Goal: Information Seeking & Learning: Learn about a topic

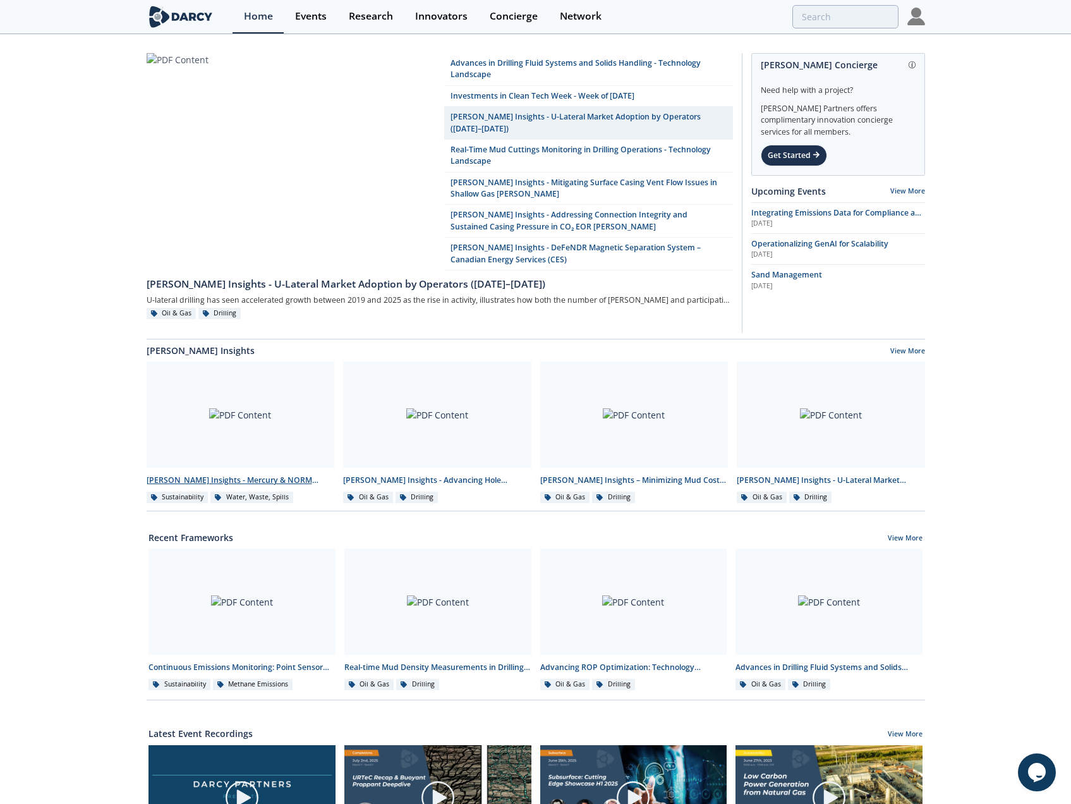
click at [245, 405] on div at bounding box center [241, 414] width 188 height 106
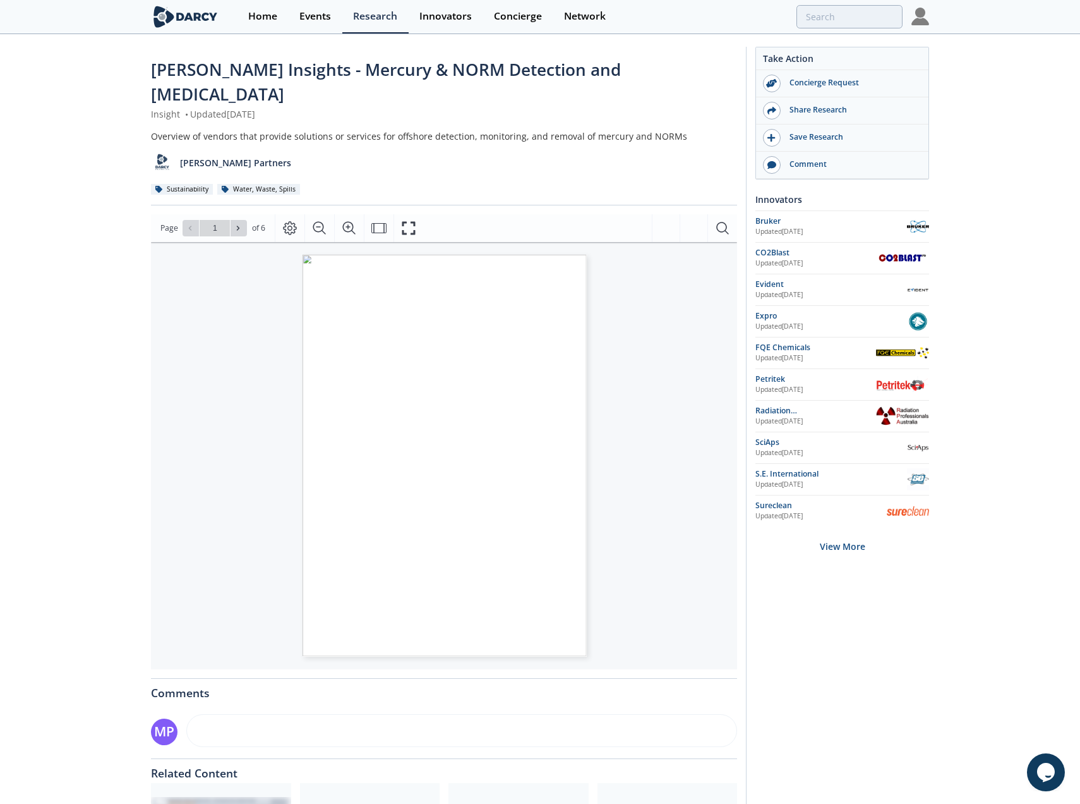
click at [490, 435] on span "Page 1" at bounding box center [749, 738] width 816 height 607
click at [238, 224] on span at bounding box center [238, 228] width 9 height 9
click at [236, 224] on span at bounding box center [238, 228] width 9 height 9
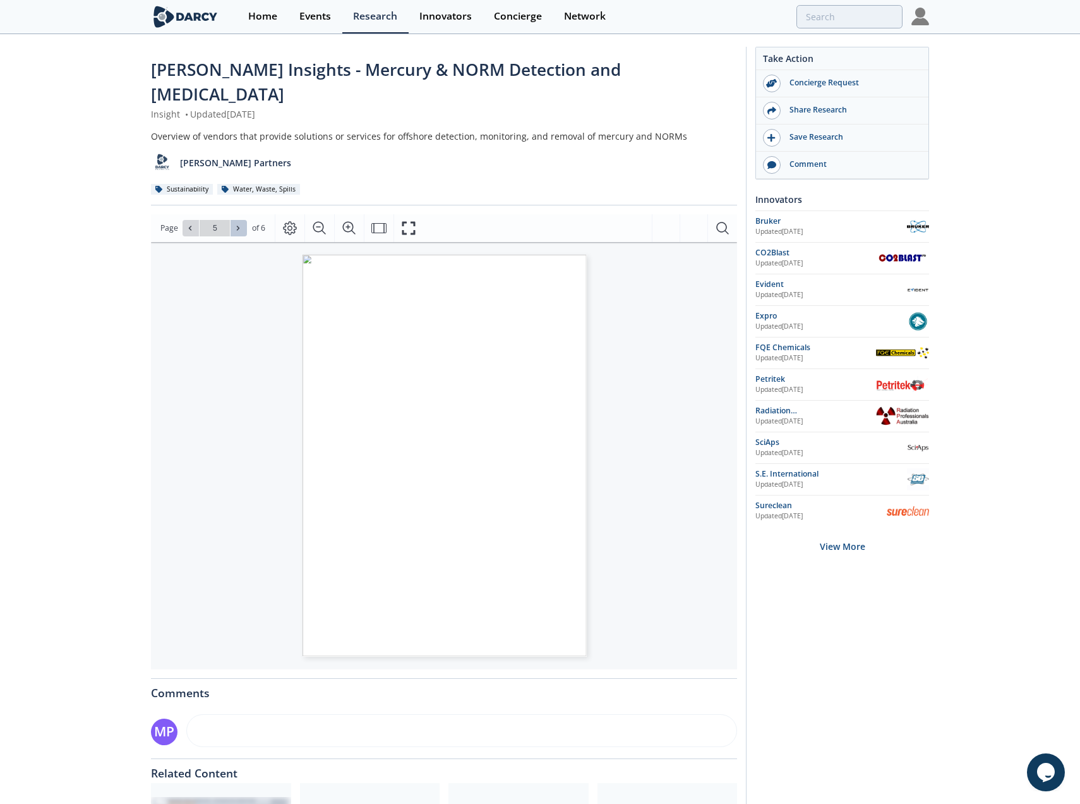
click at [236, 224] on span at bounding box center [238, 228] width 9 height 9
type input "6"
click at [236, 220] on div "Go to Page 6" at bounding box center [215, 228] width 64 height 16
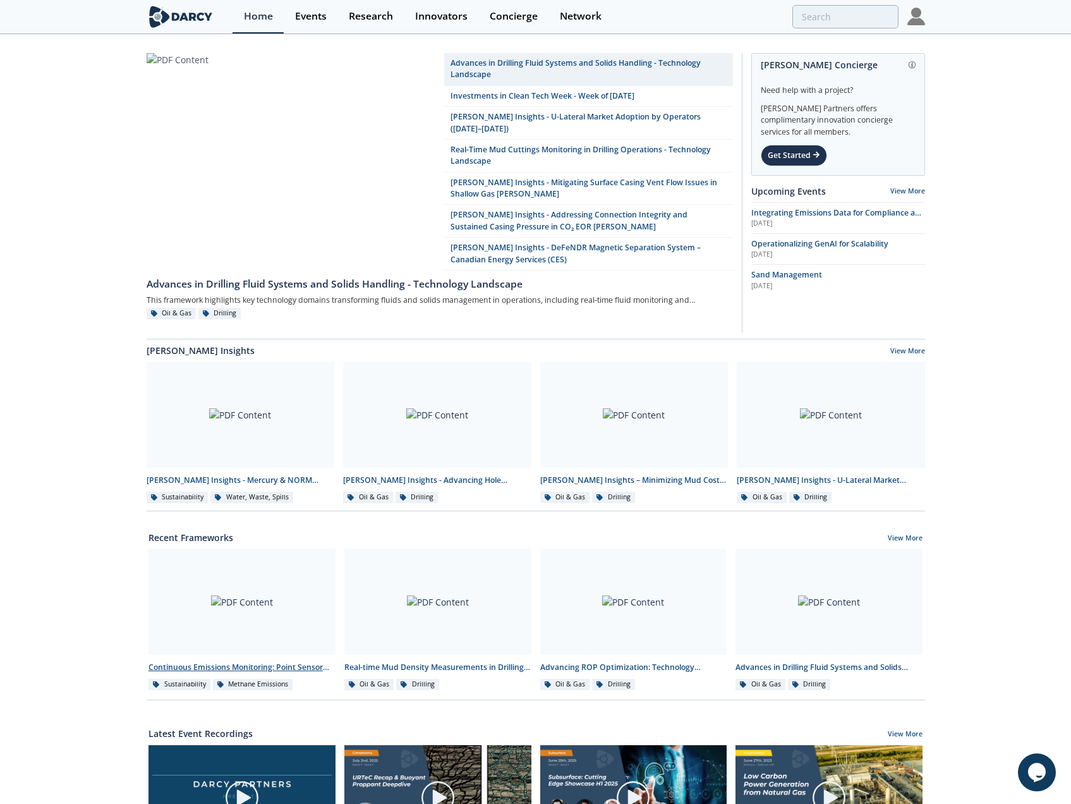
click at [282, 577] on div at bounding box center [241, 601] width 187 height 106
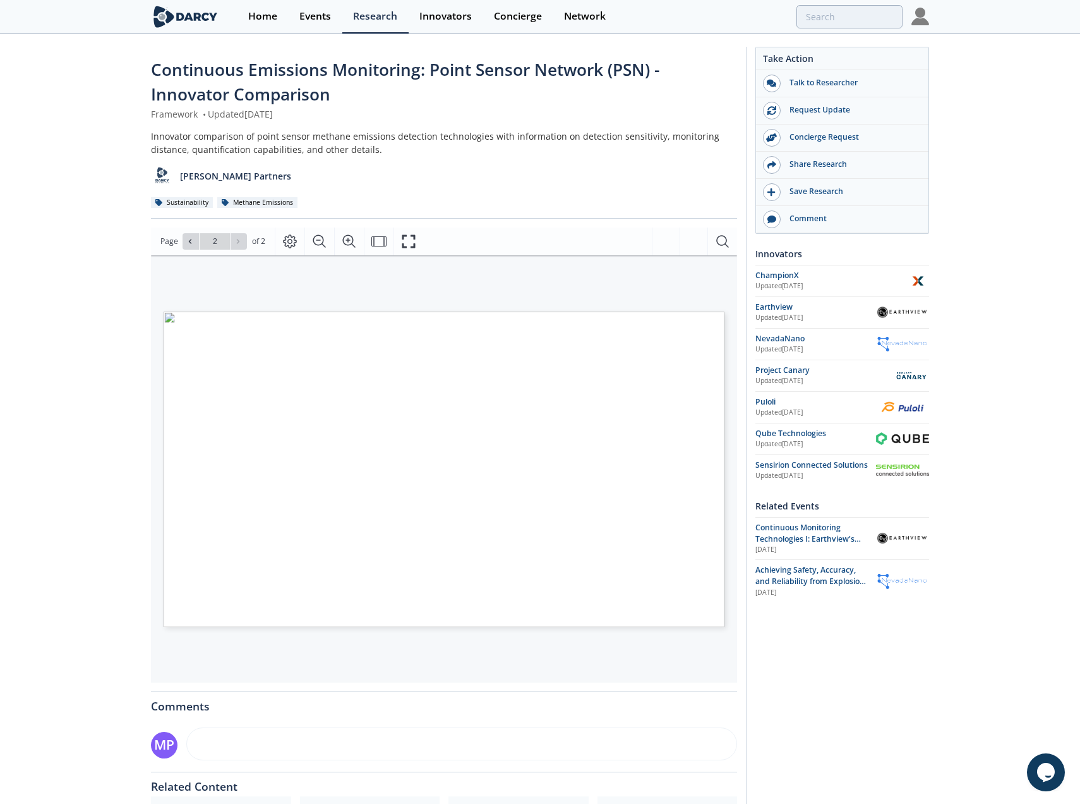
type input "1"
click at [409, 239] on icon "Fullscreen" at bounding box center [408, 241] width 15 height 15
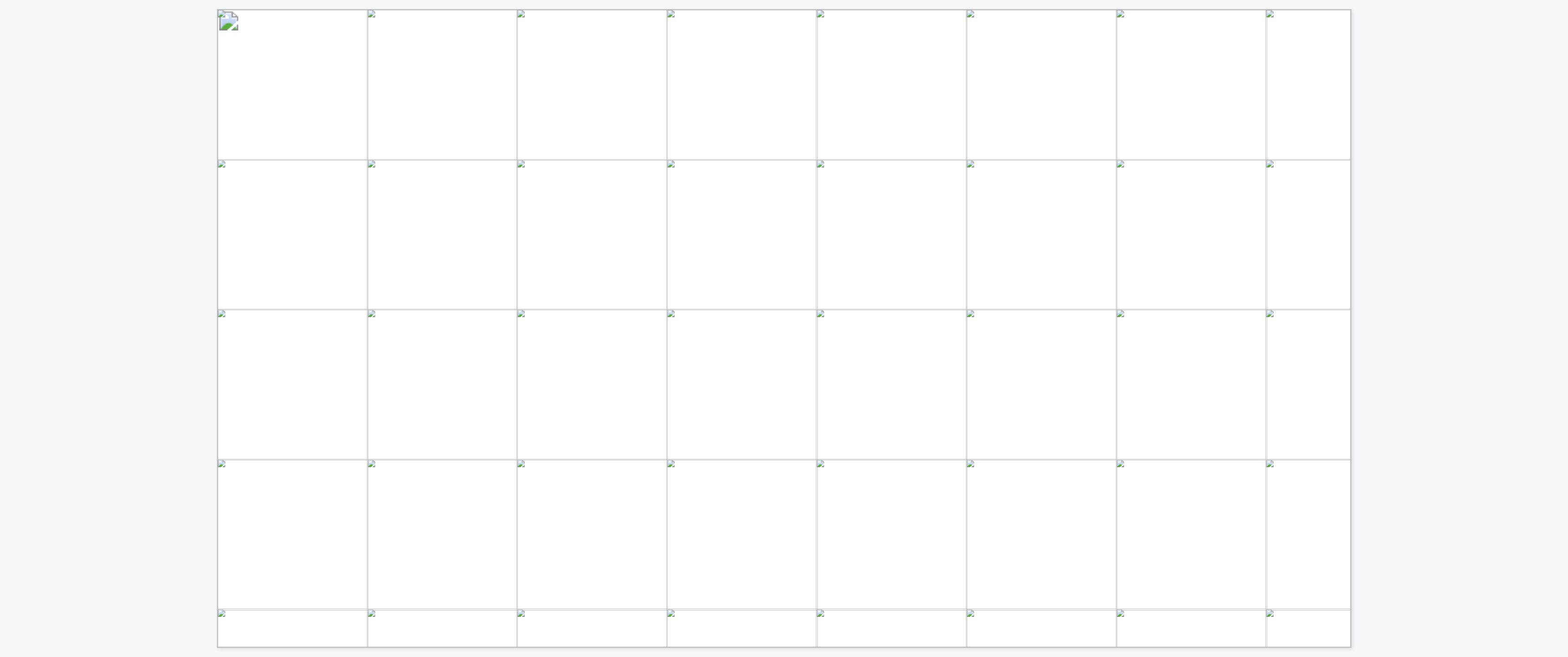
click at [779, 68] on div "INNOVATOR COMPARISON (1/2) CONTINUOUS EMISSIONS MONITORING: POINT SENSOR NETWOR…" at bounding box center [784, 323] width 1568 height 648
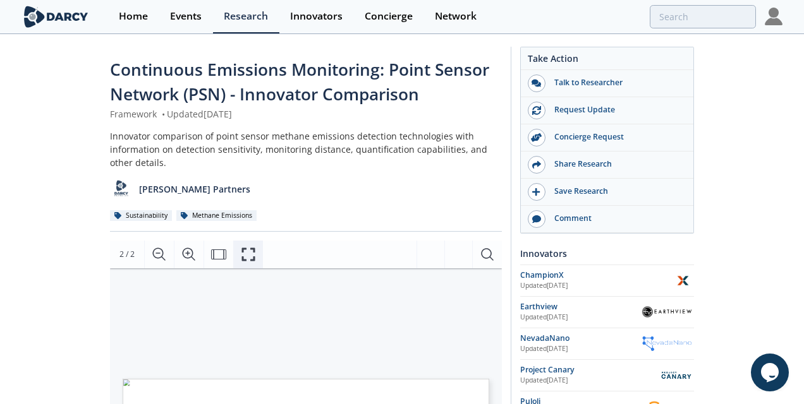
click at [243, 260] on icon "Fullscreen" at bounding box center [248, 254] width 13 height 13
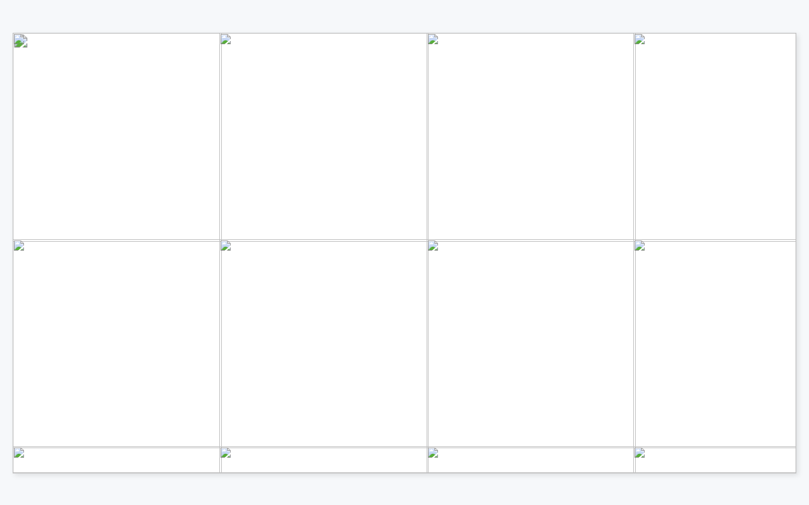
drag, startPoint x: 584, startPoint y: 17, endPoint x: 553, endPoint y: -224, distance: 243.2
click at [553, 0] on html "Home Events Research Innovators Concierge Network Continuous Emissions Monitori…" at bounding box center [404, 252] width 809 height 505
click at [540, 148] on span "Page 2" at bounding box center [784, 471] width 1044 height 653
click at [541, 148] on span "Page 2" at bounding box center [784, 471] width 1044 height 653
click at [486, 156] on span "Page 2" at bounding box center [797, 479] width 1044 height 653
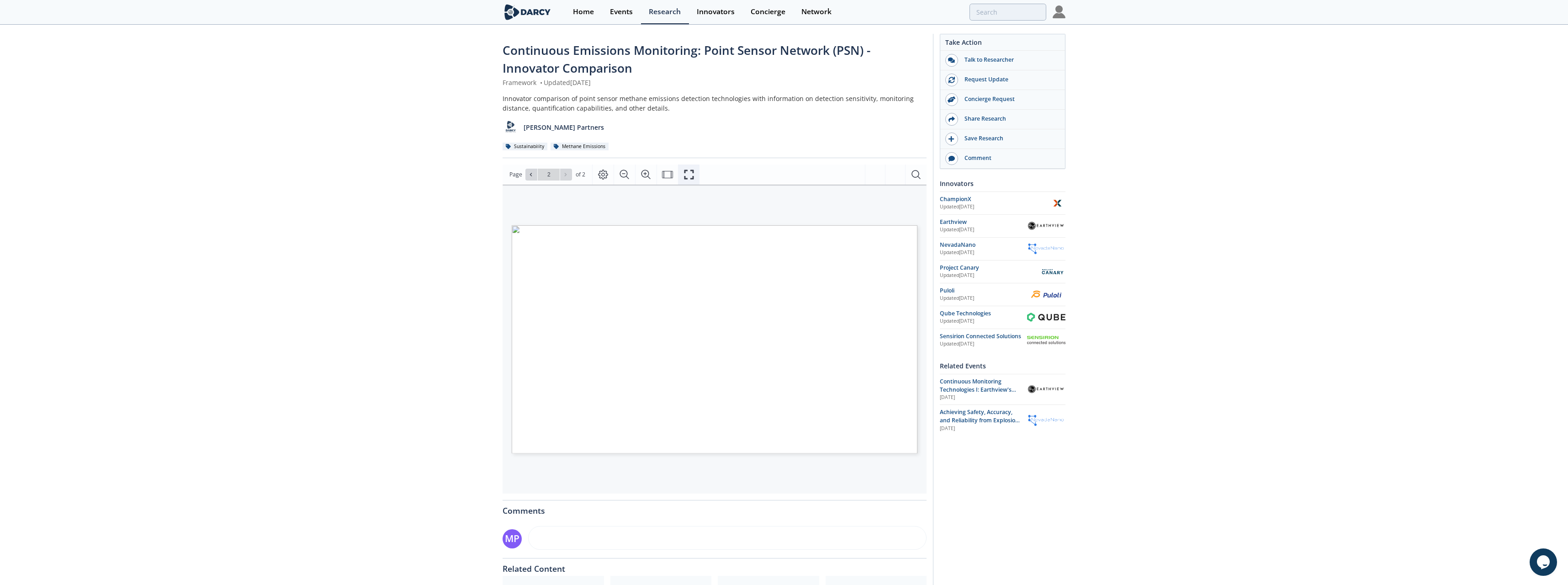
click at [693, 175] on icon "Fullscreen" at bounding box center [689, 174] width 11 height 11
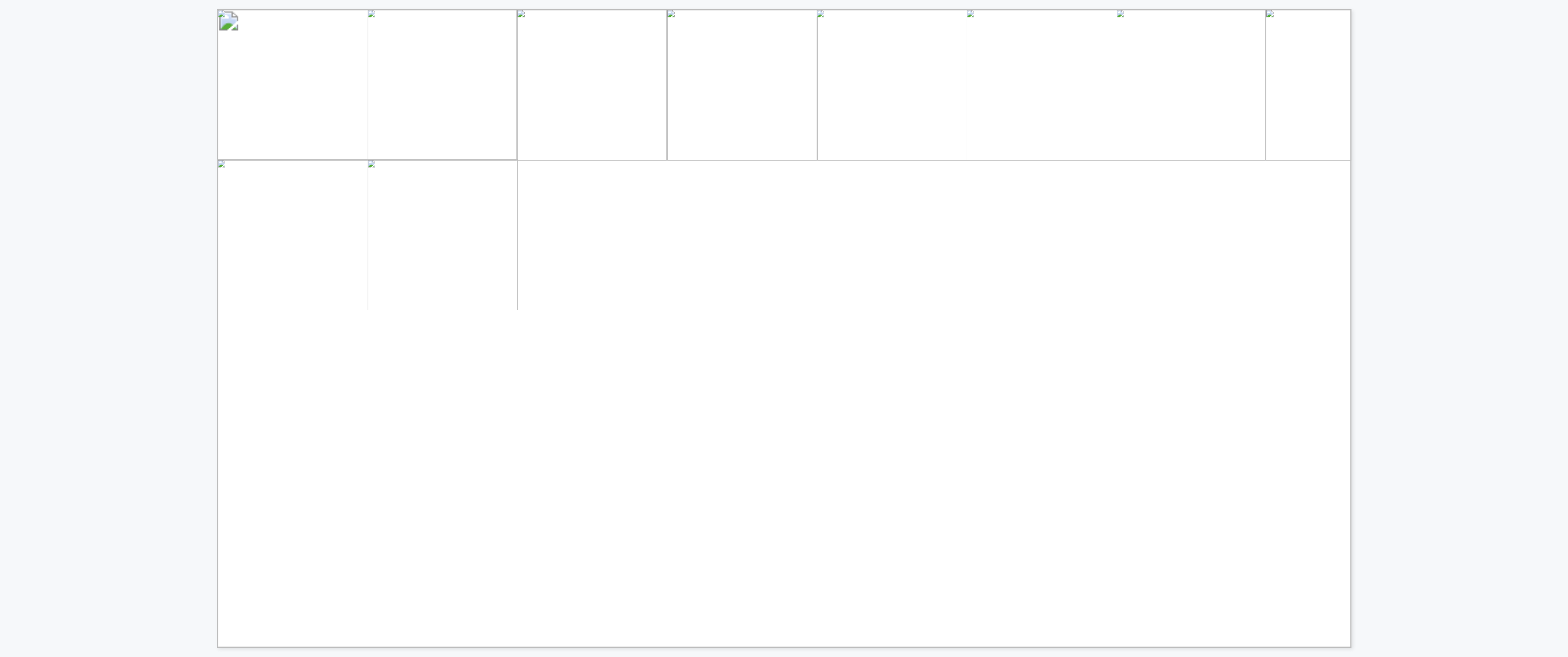
drag, startPoint x: 804, startPoint y: 517, endPoint x: 830, endPoint y: 760, distance: 244.4
click at [779, 258] on div "INNOVATOR COMPARISON (1/2) CONTINUOUS EMISSIONS MONITORING: POINT SENSOR NETWOR…" at bounding box center [784, 323] width 1568 height 648
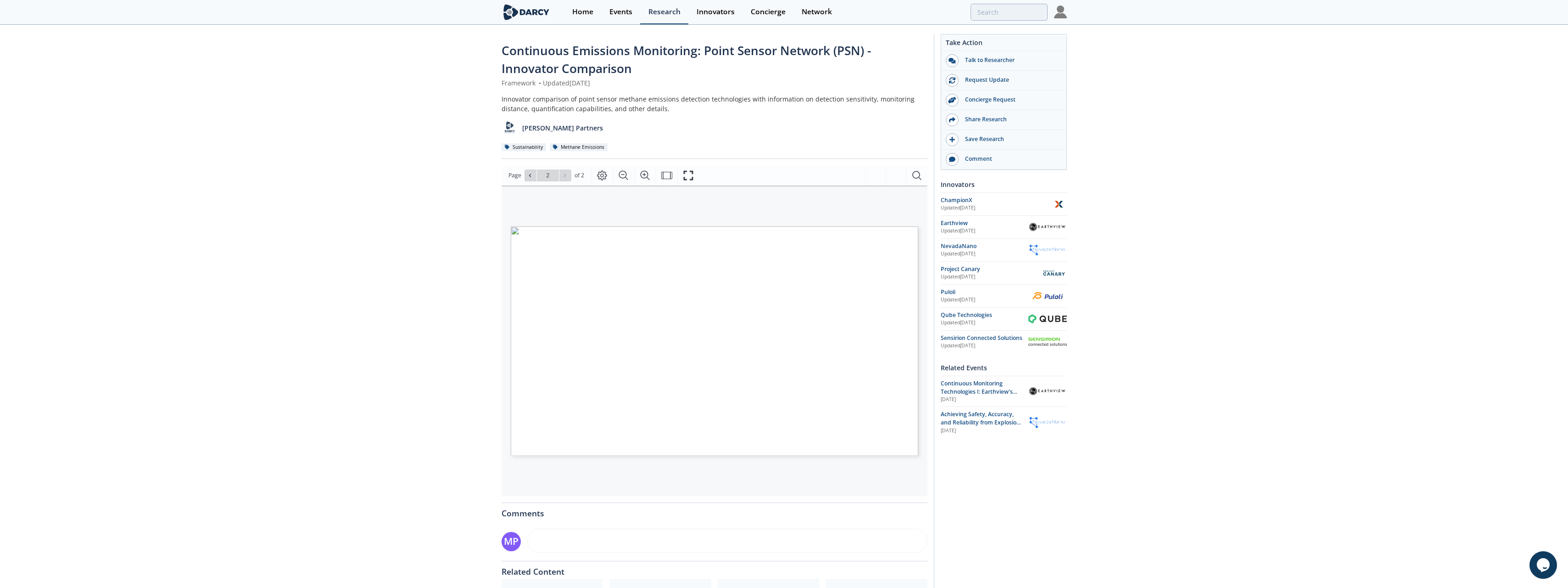
click at [659, 14] on div "Research" at bounding box center [665, 12] width 32 height 7
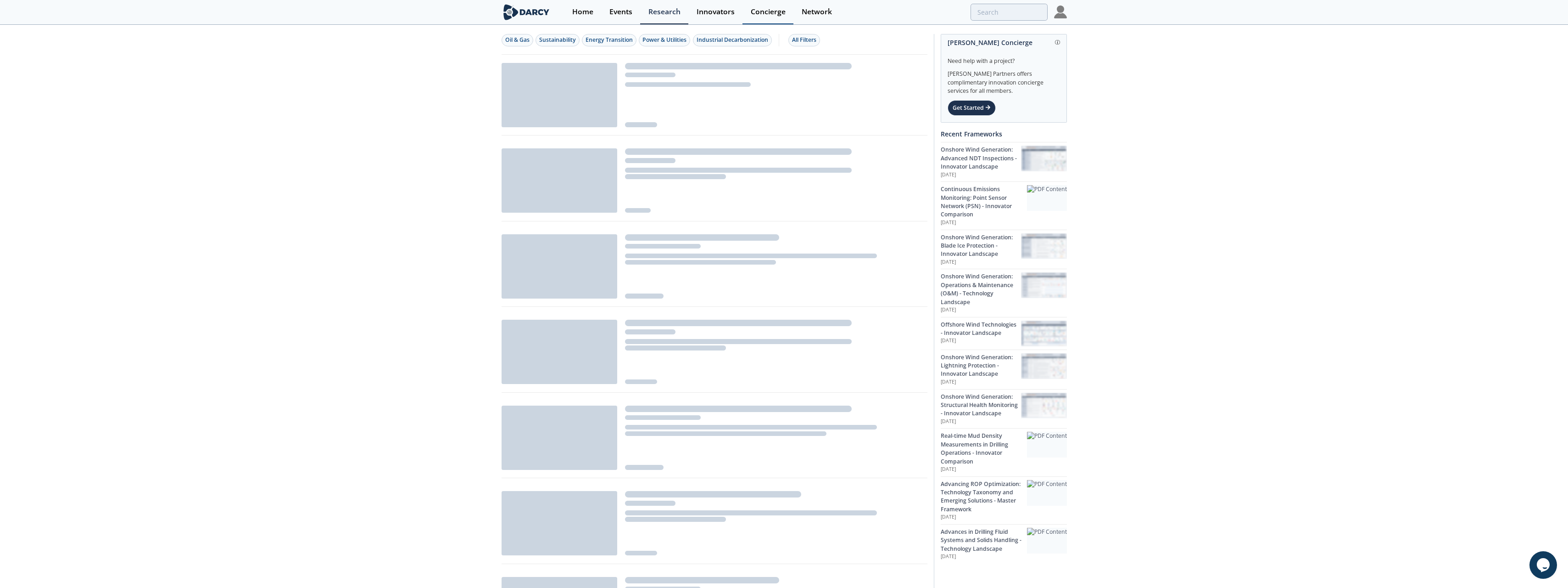
click at [760, 17] on link "Concierge" at bounding box center [768, 12] width 51 height 24
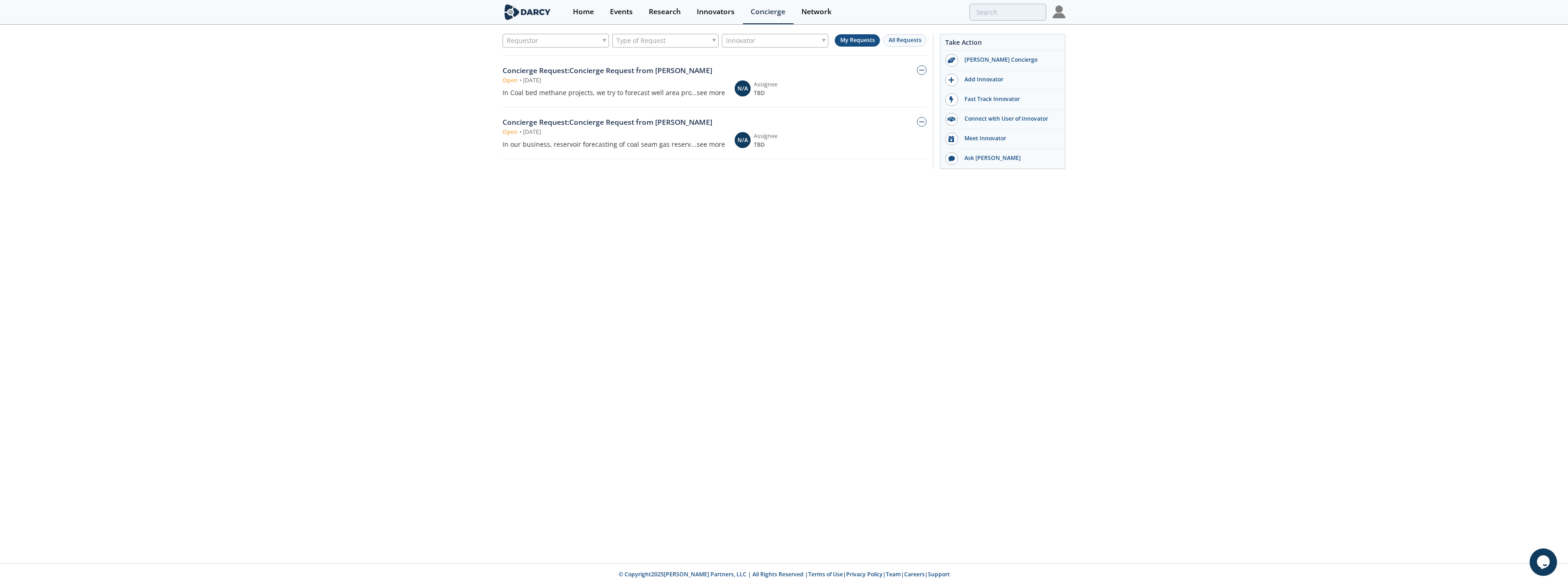
click at [762, 134] on div "Assignee" at bounding box center [776, 136] width 45 height 8
drag, startPoint x: 762, startPoint y: 134, endPoint x: 649, endPoint y: 114, distance: 114.8
click at [649, 114] on div "Concierge Request : Concierge Request from [PERSON_NAME] Open • [DATE] In our b…" at bounding box center [715, 132] width 424 height 51
click at [649, 119] on div "Concierge Request : Concierge Request from [PERSON_NAME]" at bounding box center [614, 122] width 223 height 11
click at [571, 15] on link "Home" at bounding box center [584, 12] width 37 height 24
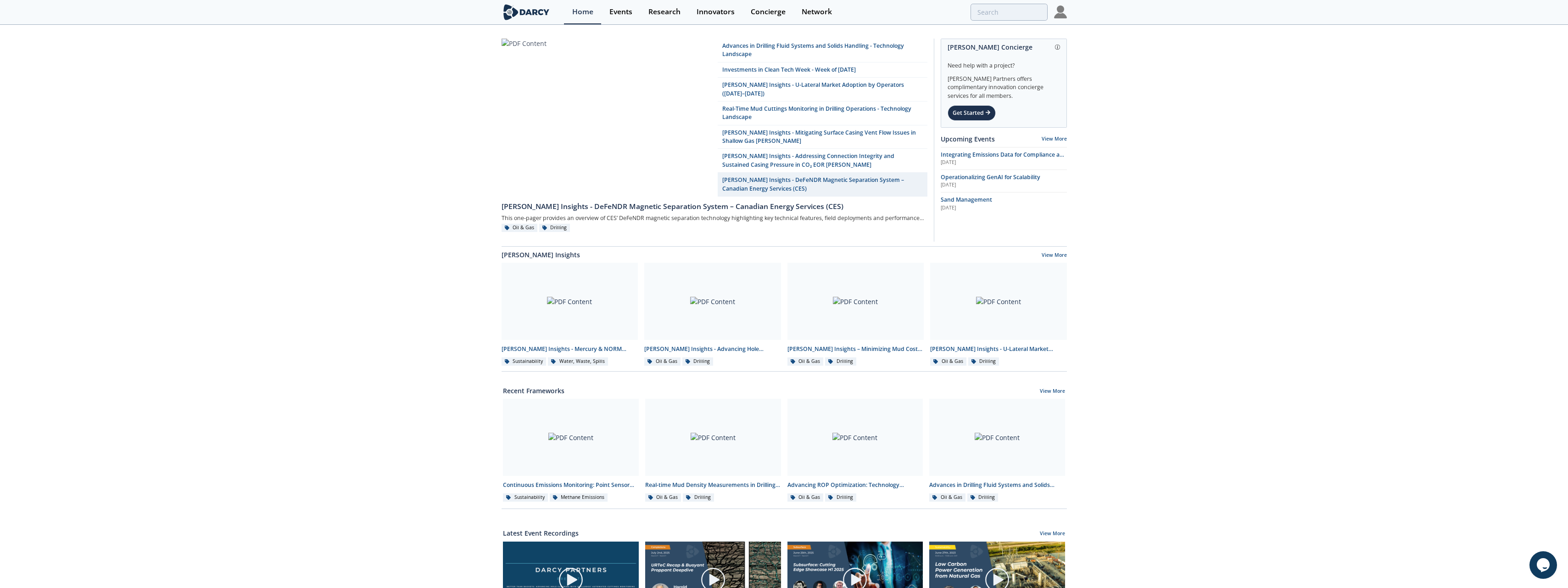
click at [784, 254] on div "Advances in Drilling Fluid Systems and Solids Handling - Technology Landscape I…" at bounding box center [784, 427] width 1568 height 802
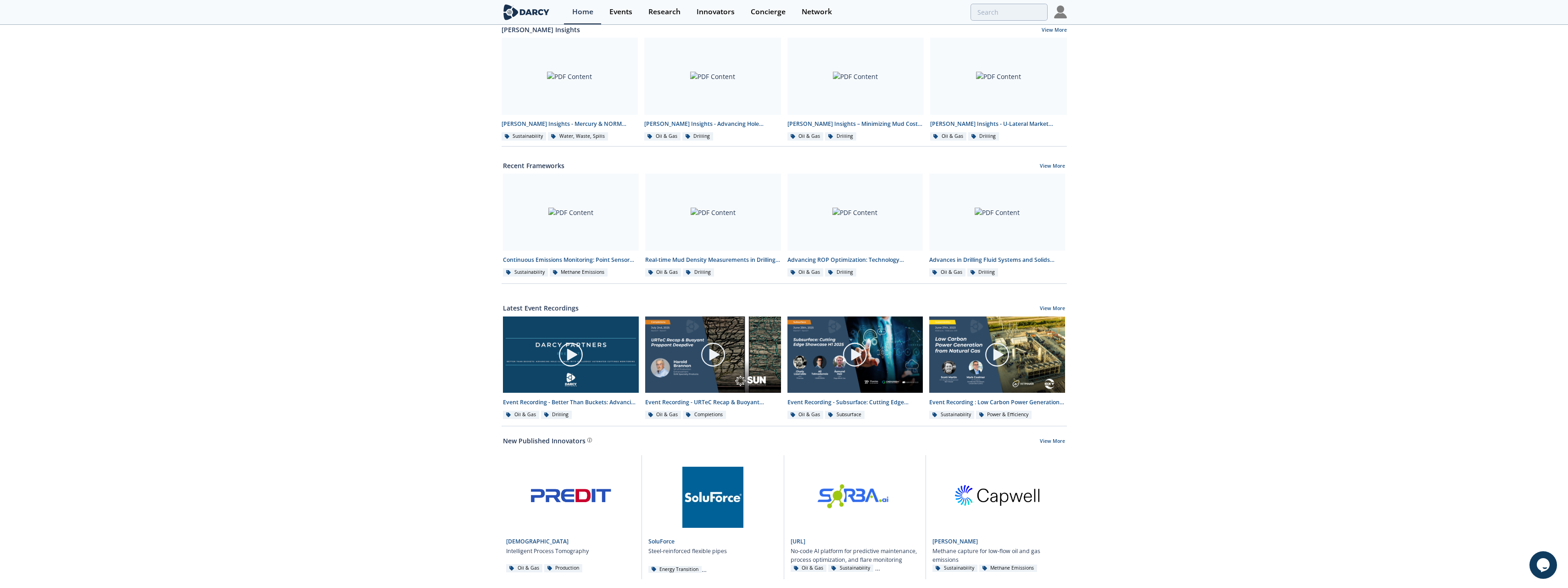
scroll to position [230, 0]
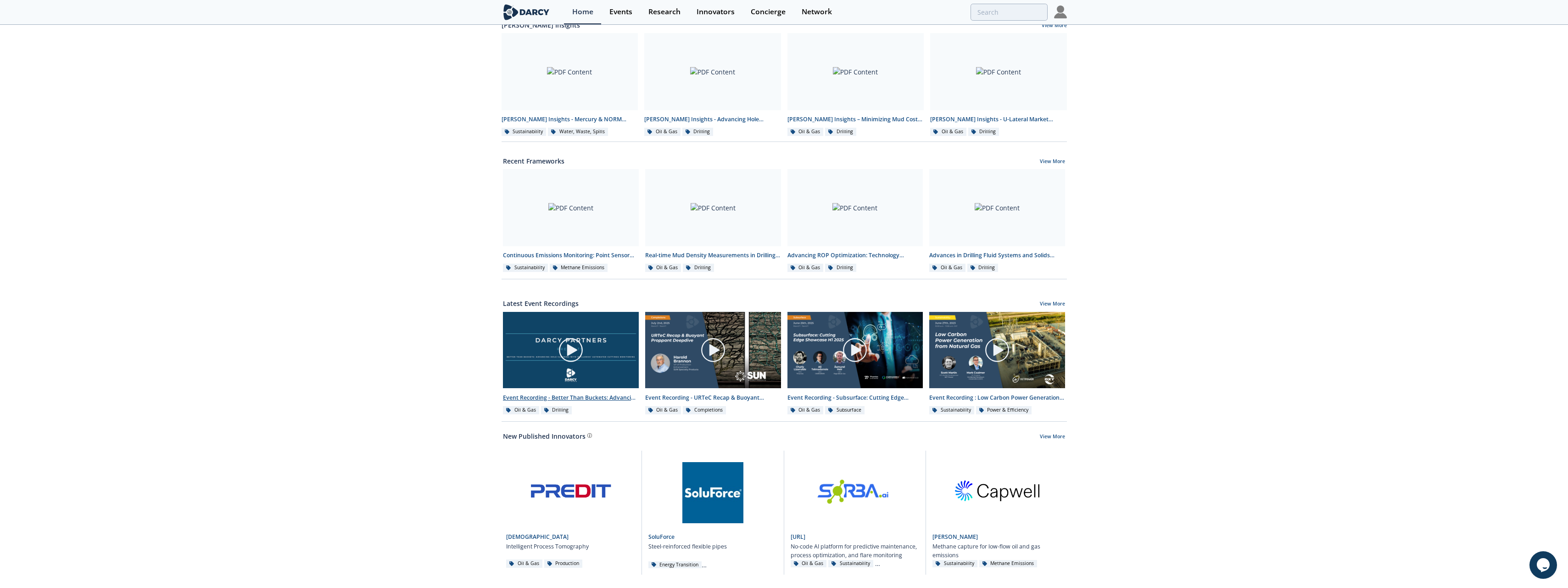
click at [615, 342] on div at bounding box center [571, 350] width 103 height 52
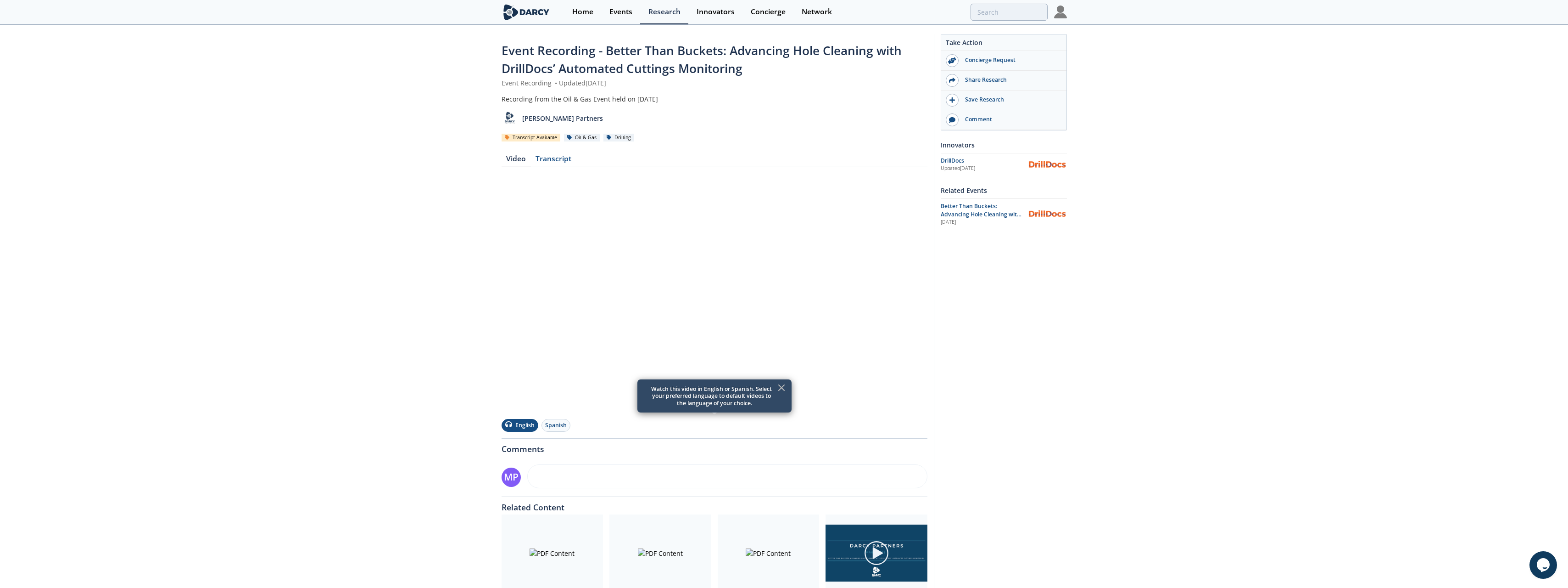
click at [681, 553] on div at bounding box center [660, 553] width 102 height 77
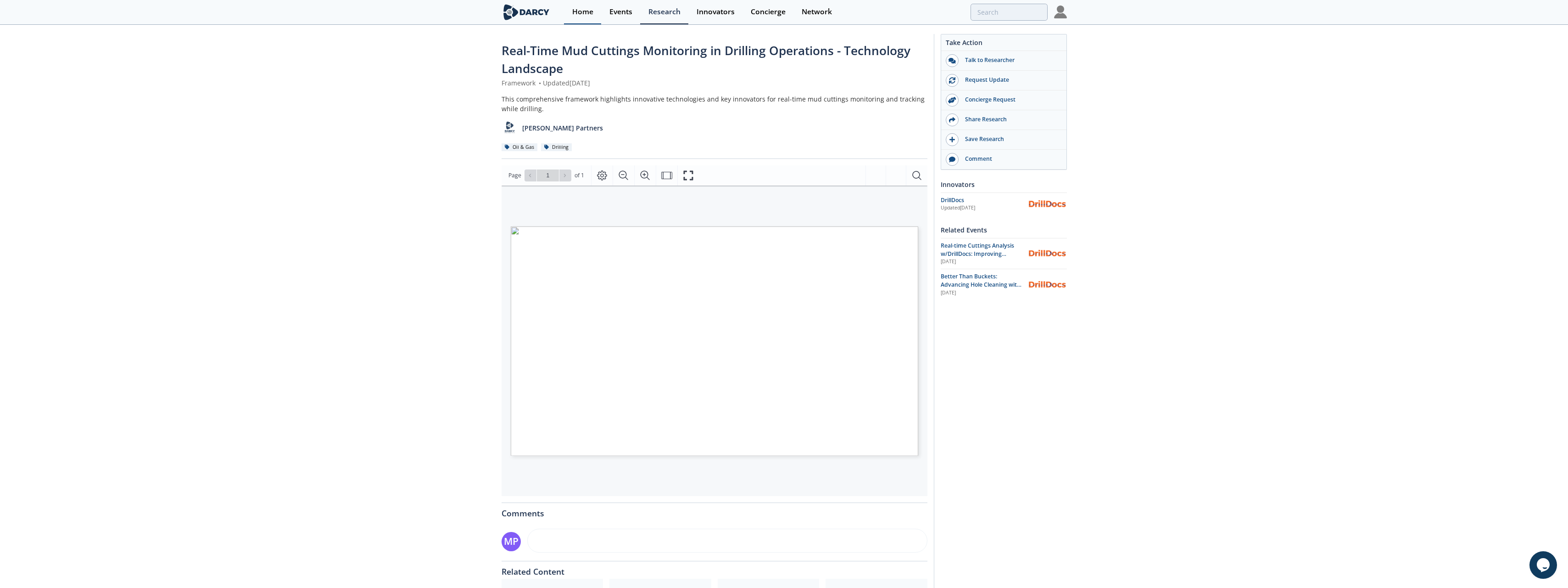
click at [591, 10] on div "Home" at bounding box center [582, 12] width 21 height 7
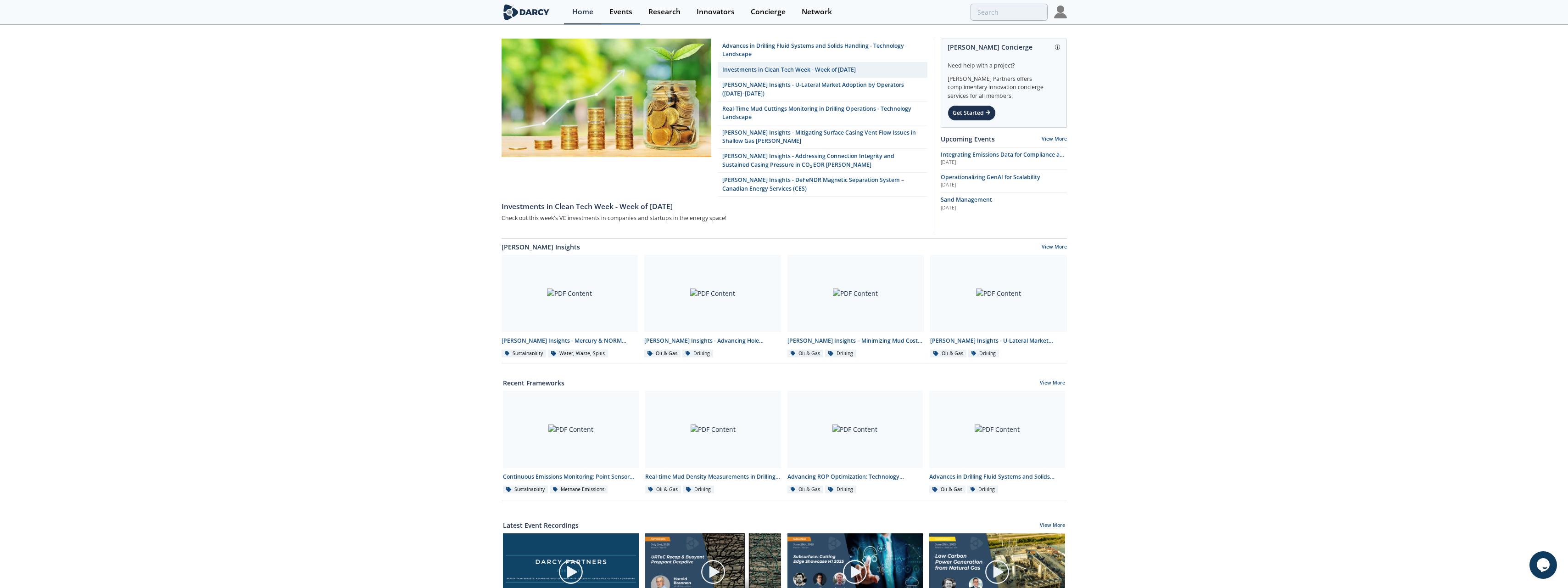
click at [616, 12] on div "Events" at bounding box center [621, 12] width 23 height 7
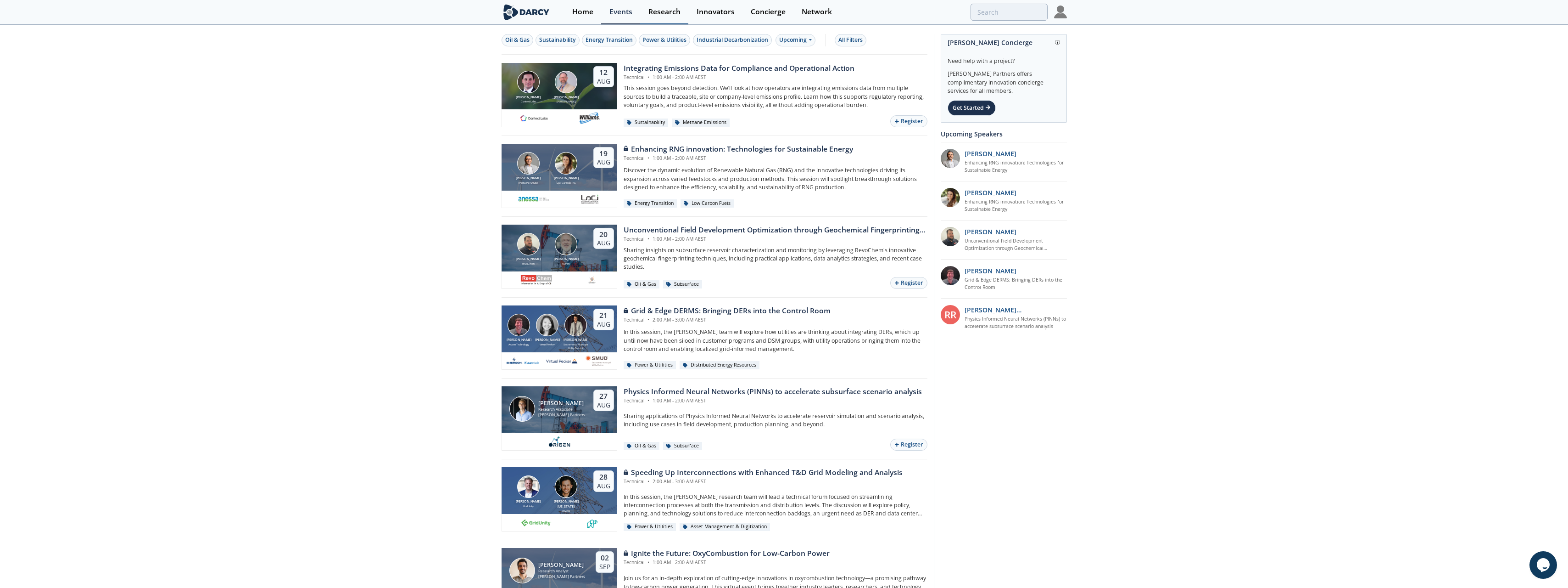
click at [655, 12] on div "Research" at bounding box center [665, 12] width 32 height 7
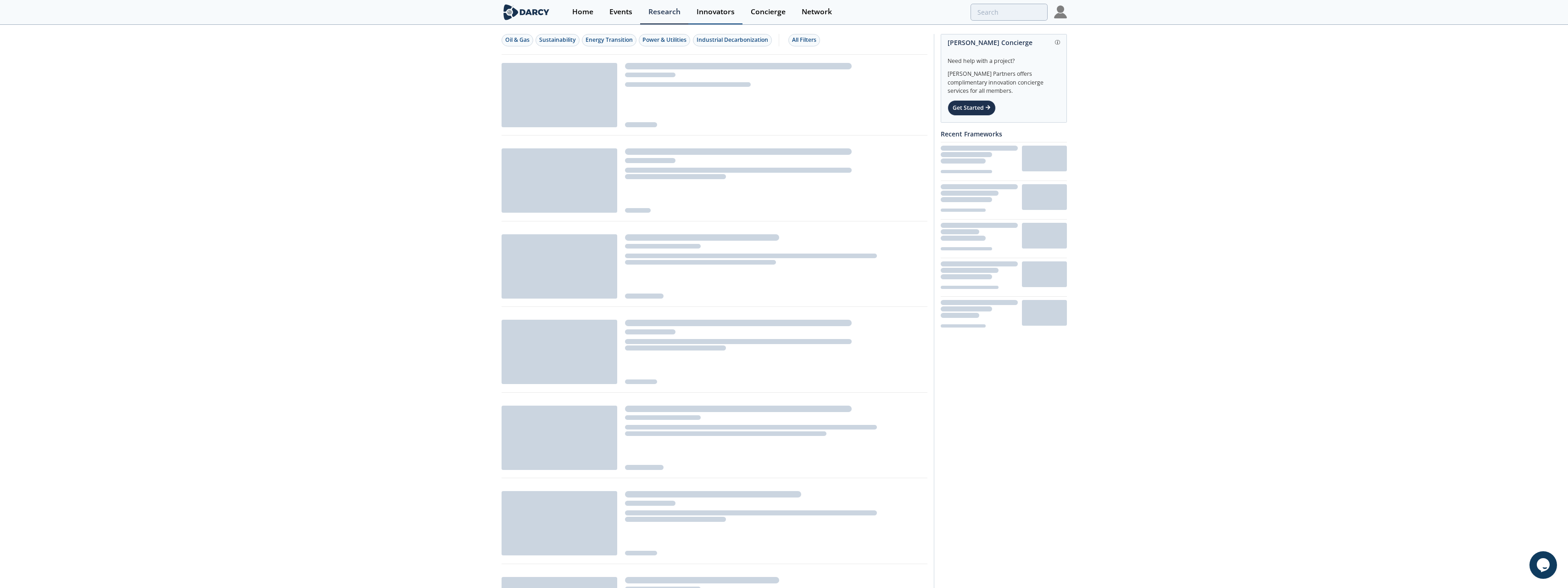
click at [721, 20] on link "Innovators" at bounding box center [715, 12] width 54 height 24
